Goal: Check status: Check status

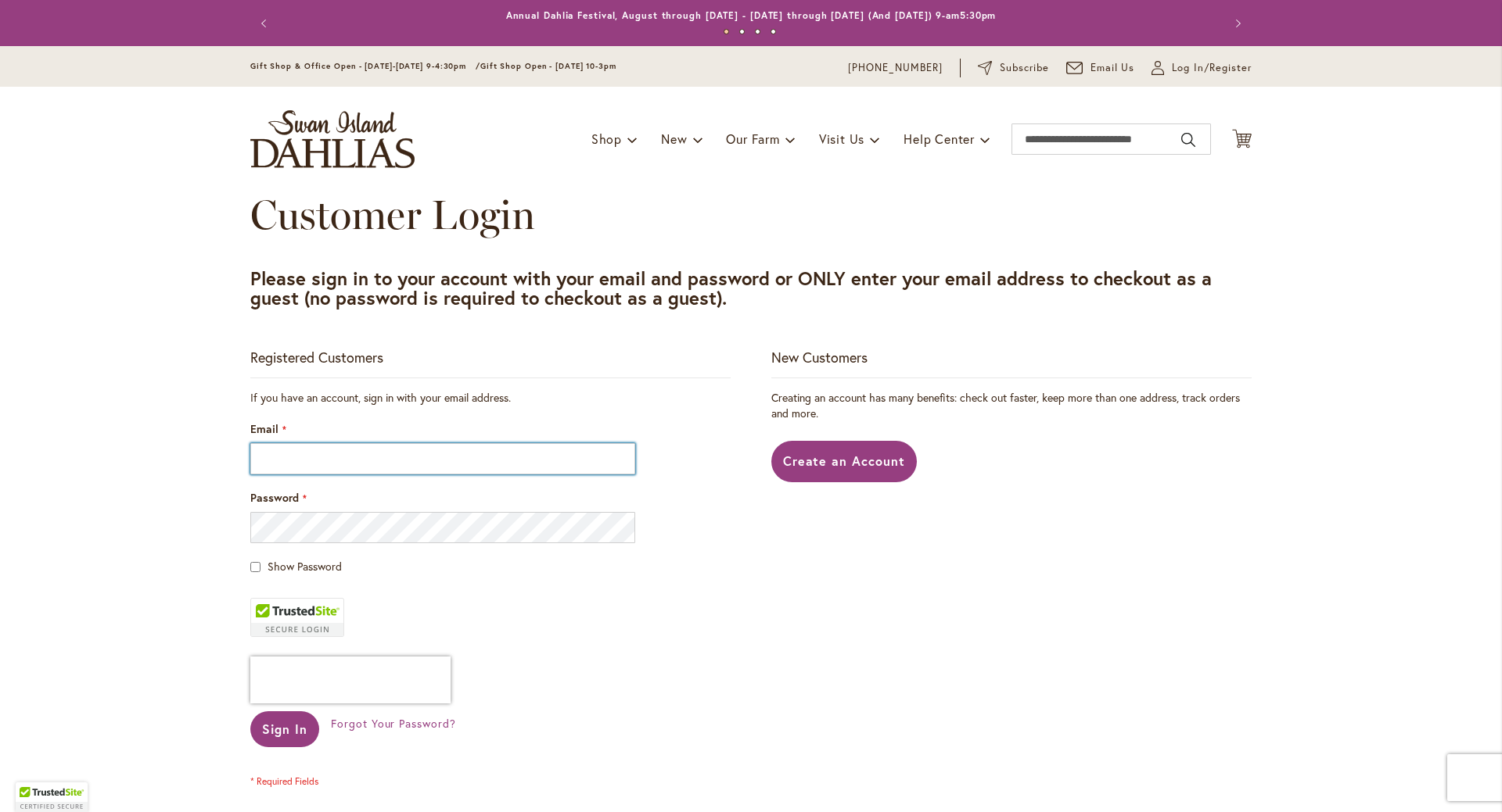
click at [332, 459] on input "Email" at bounding box center [442, 459] width 385 height 31
type input "**********"
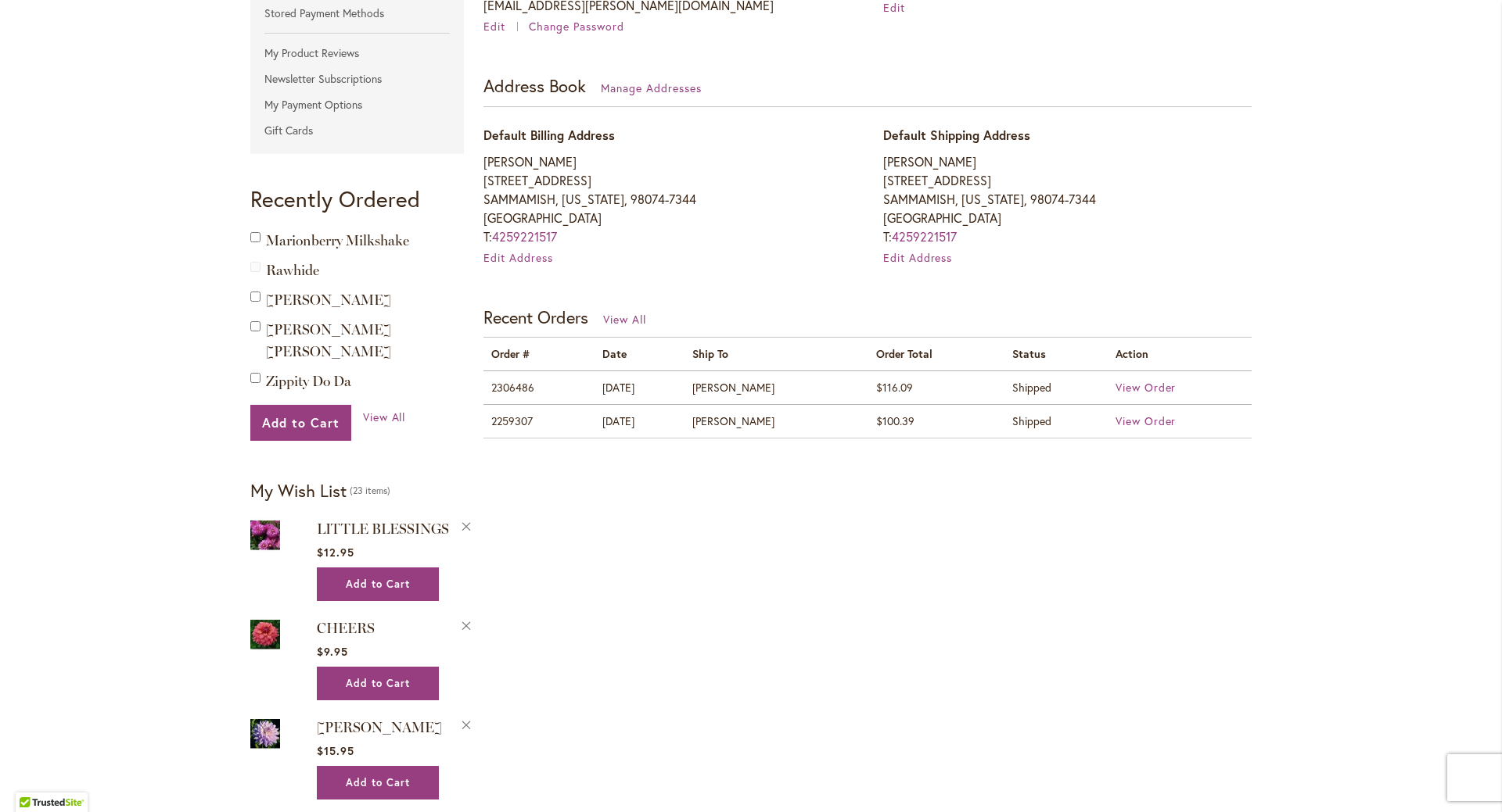
scroll to position [391, 0]
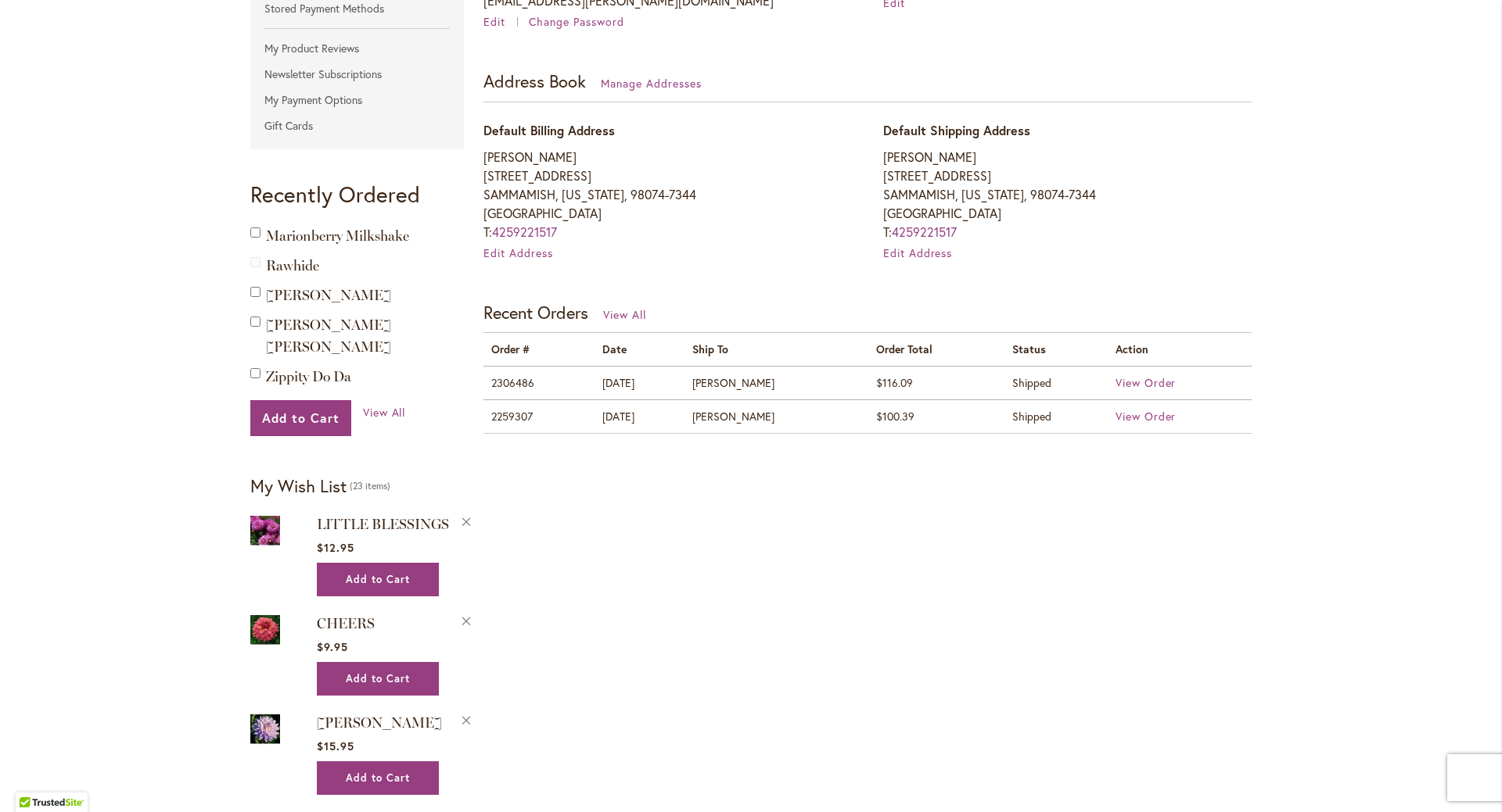
click at [502, 377] on td "2306486" at bounding box center [538, 383] width 111 height 34
click at [1149, 380] on span "View Order" at bounding box center [1146, 383] width 61 height 15
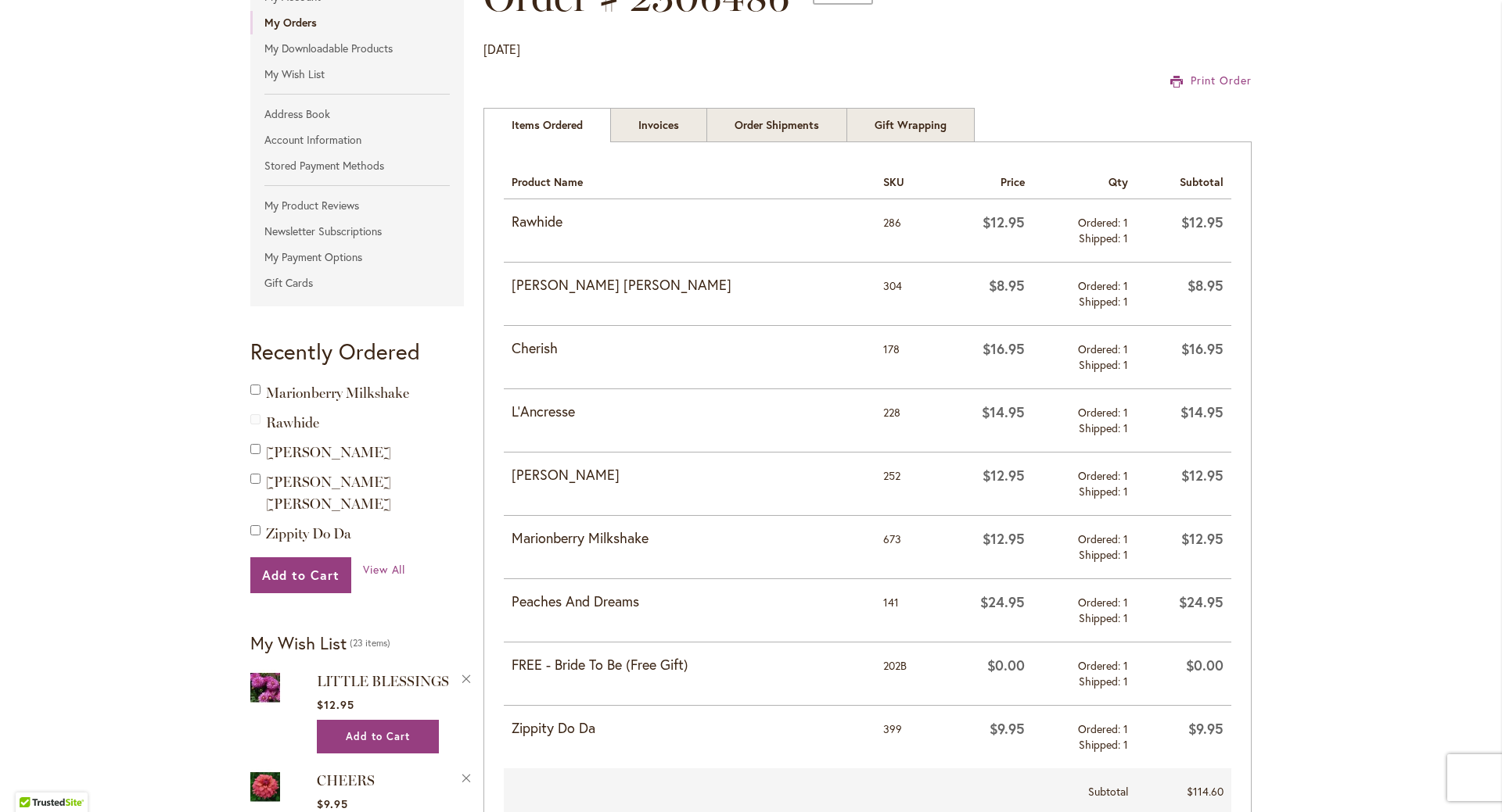
scroll to position [235, 0]
click at [662, 136] on link "Invoices" at bounding box center [659, 124] width 97 height 35
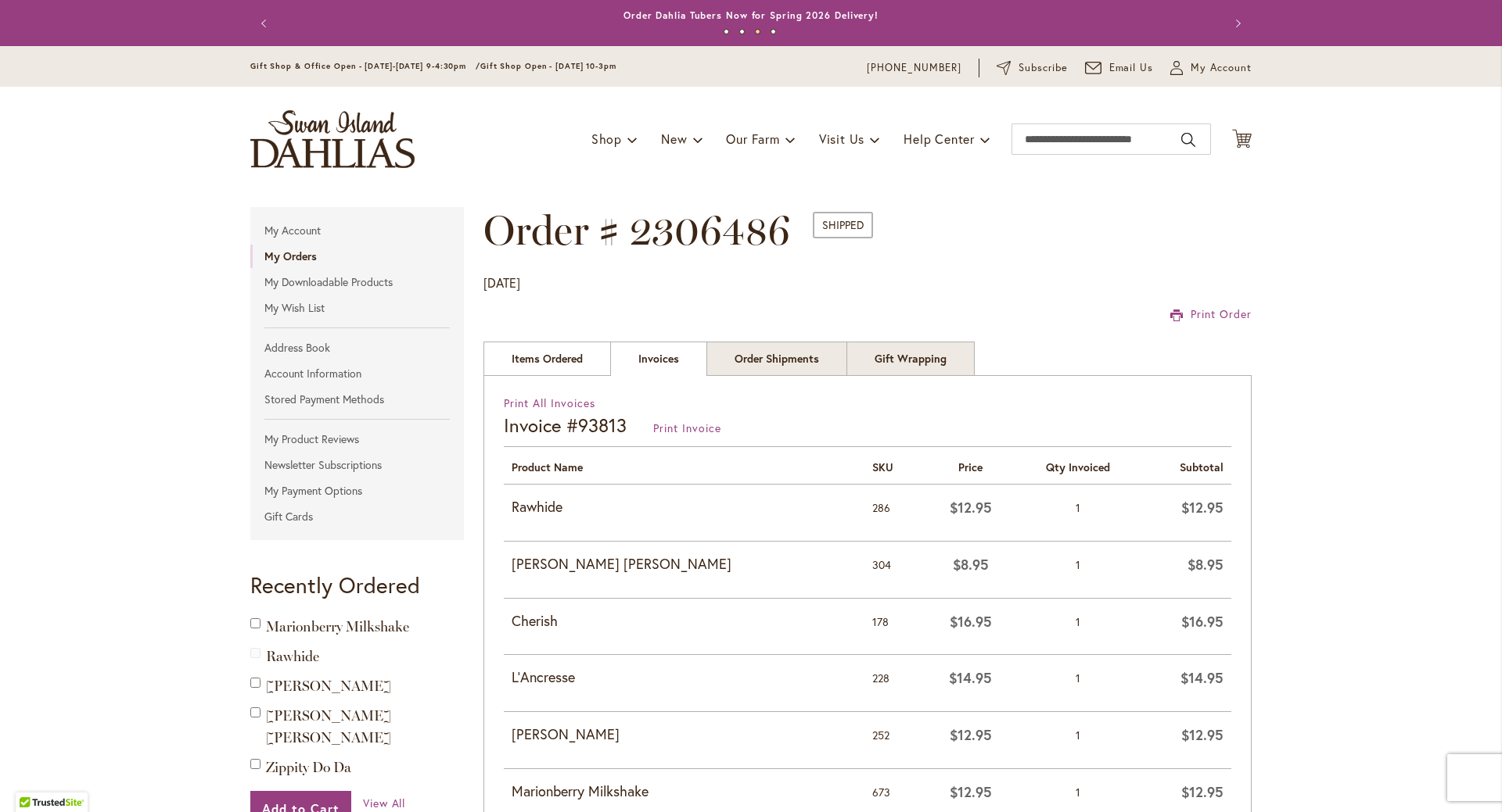
click at [557, 356] on link "Items Ordered" at bounding box center [547, 359] width 128 height 35
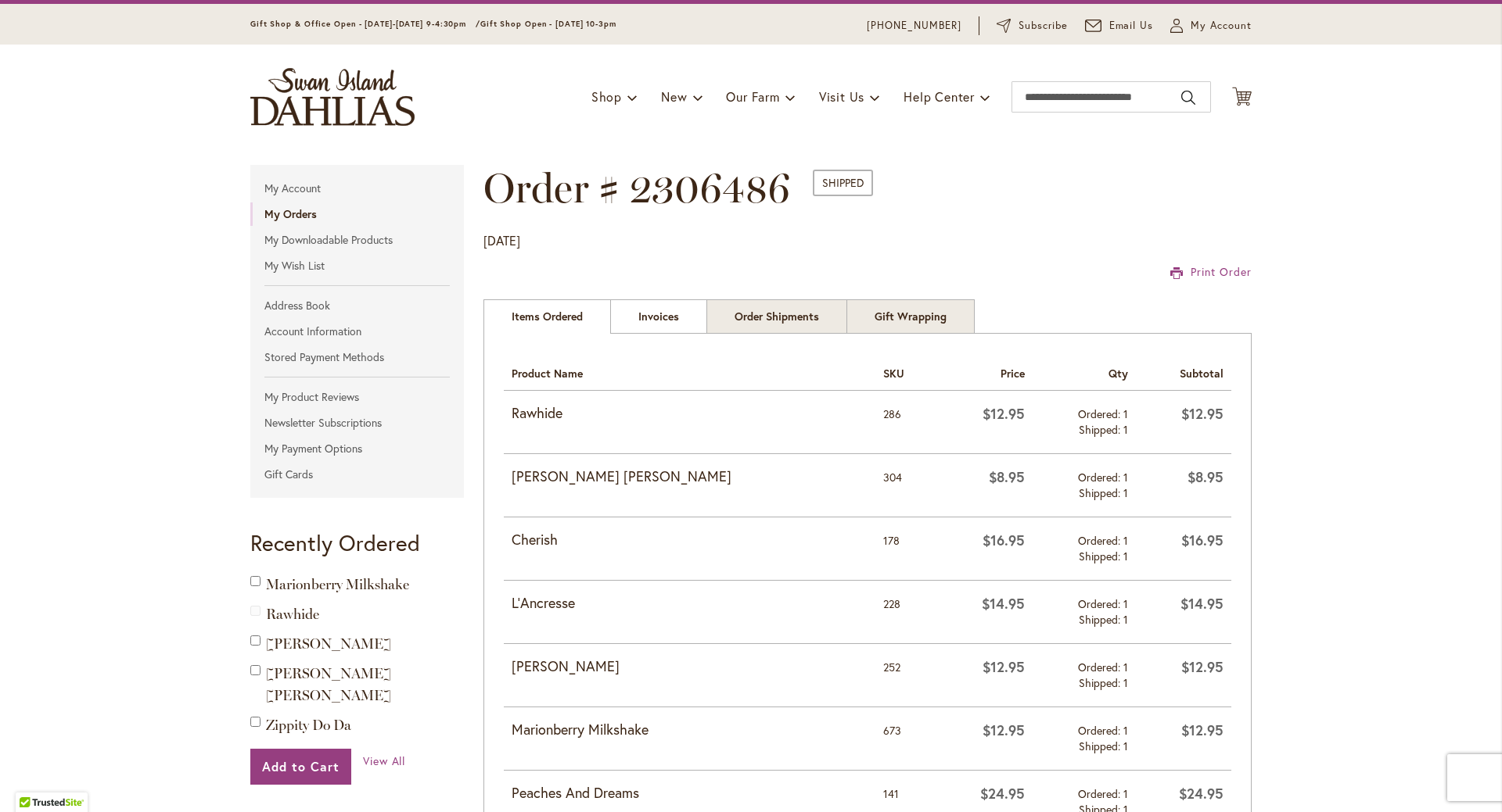
scroll to position [79, 0]
